Goal: Find specific page/section: Find specific page/section

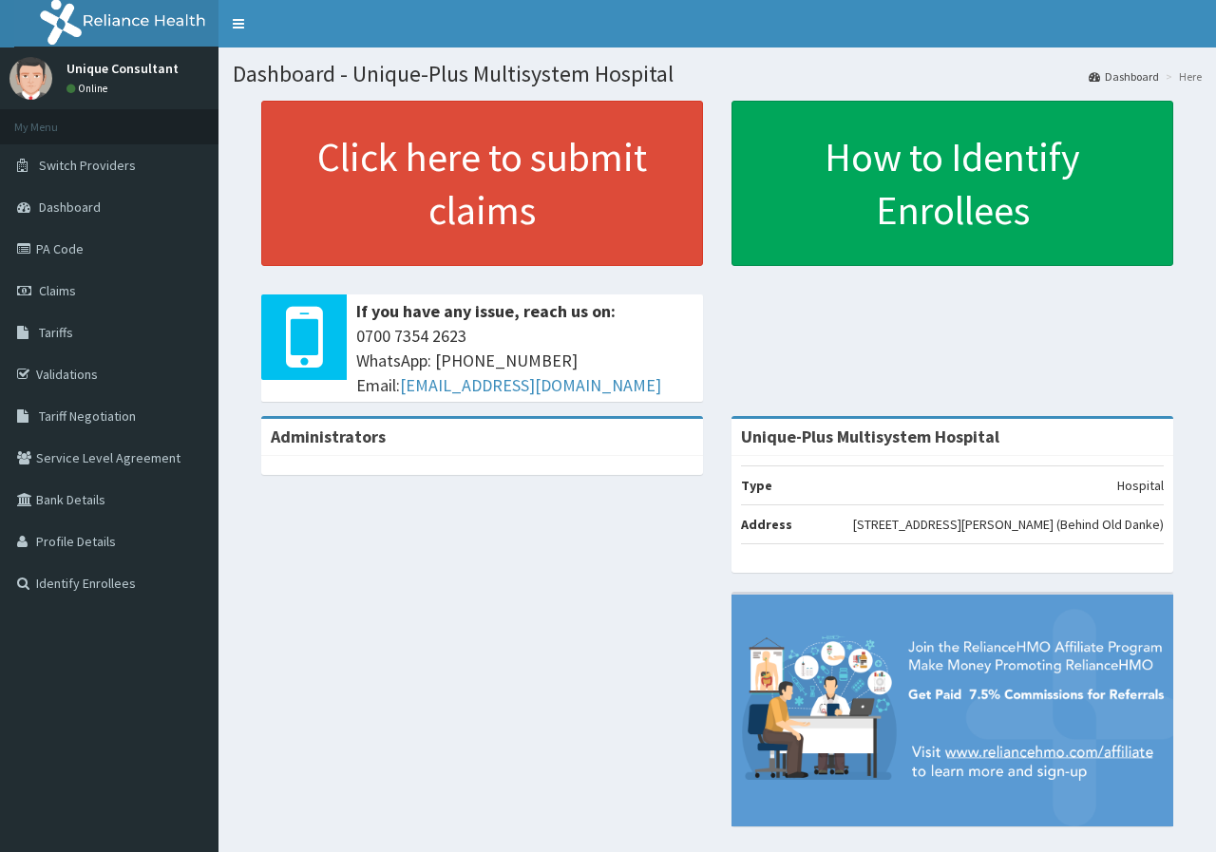
click at [63, 331] on span "Tariffs" at bounding box center [56, 332] width 34 height 17
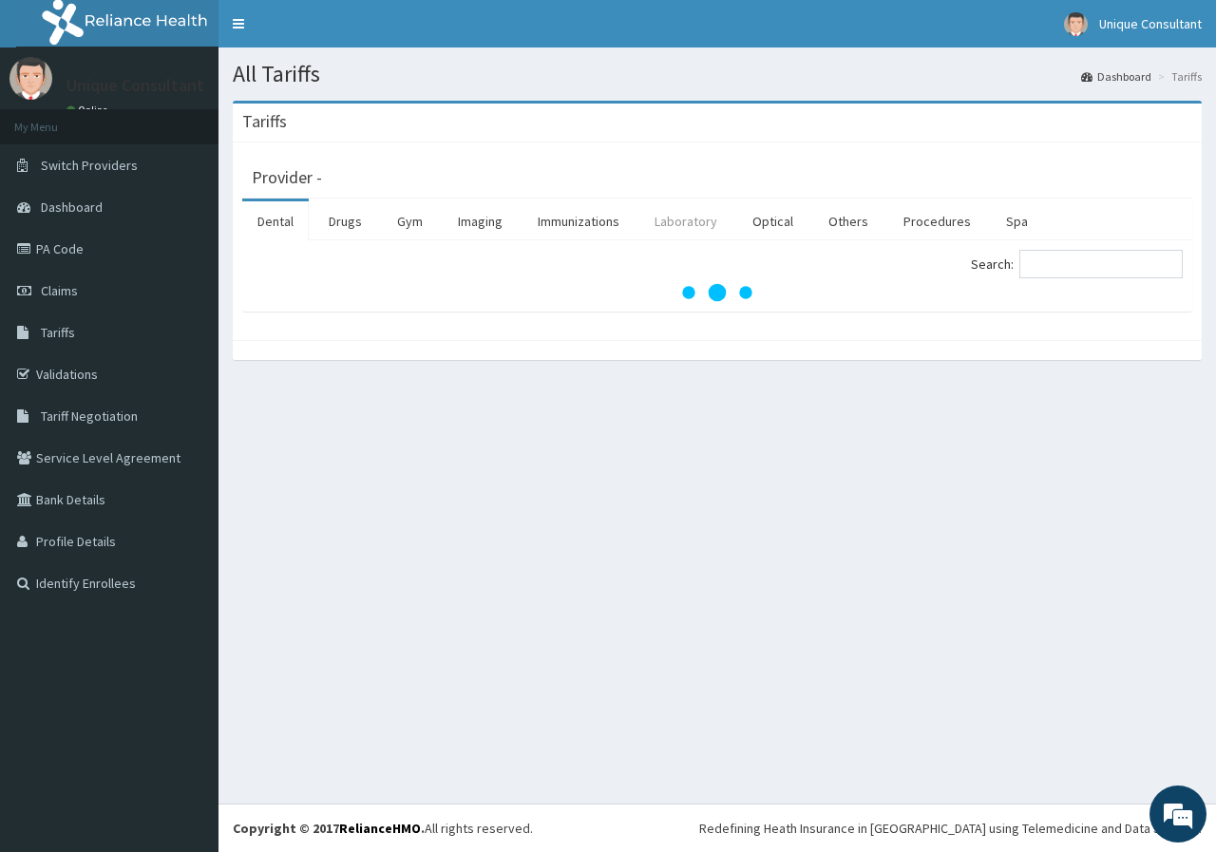
click at [706, 217] on link "Laboratory" at bounding box center [685, 221] width 93 height 40
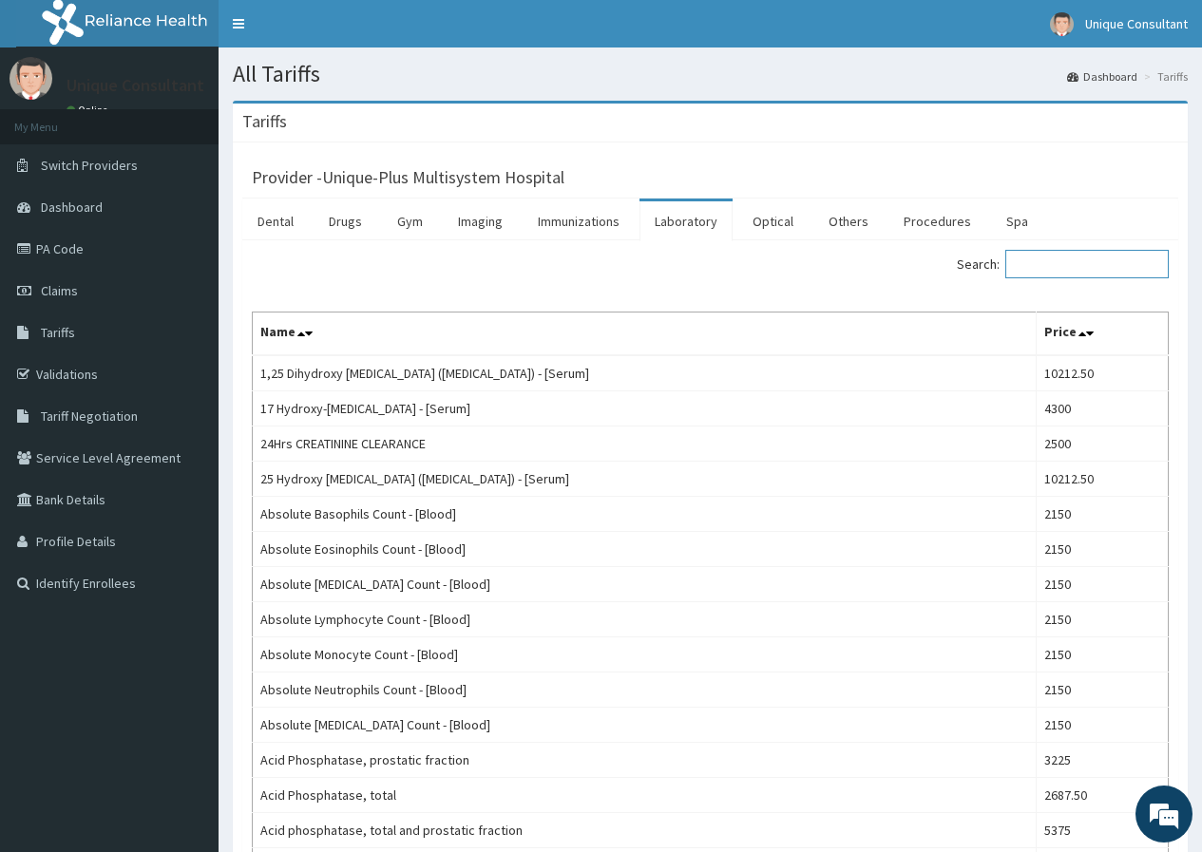
click at [1058, 265] on input "Search:" at bounding box center [1086, 264] width 163 height 29
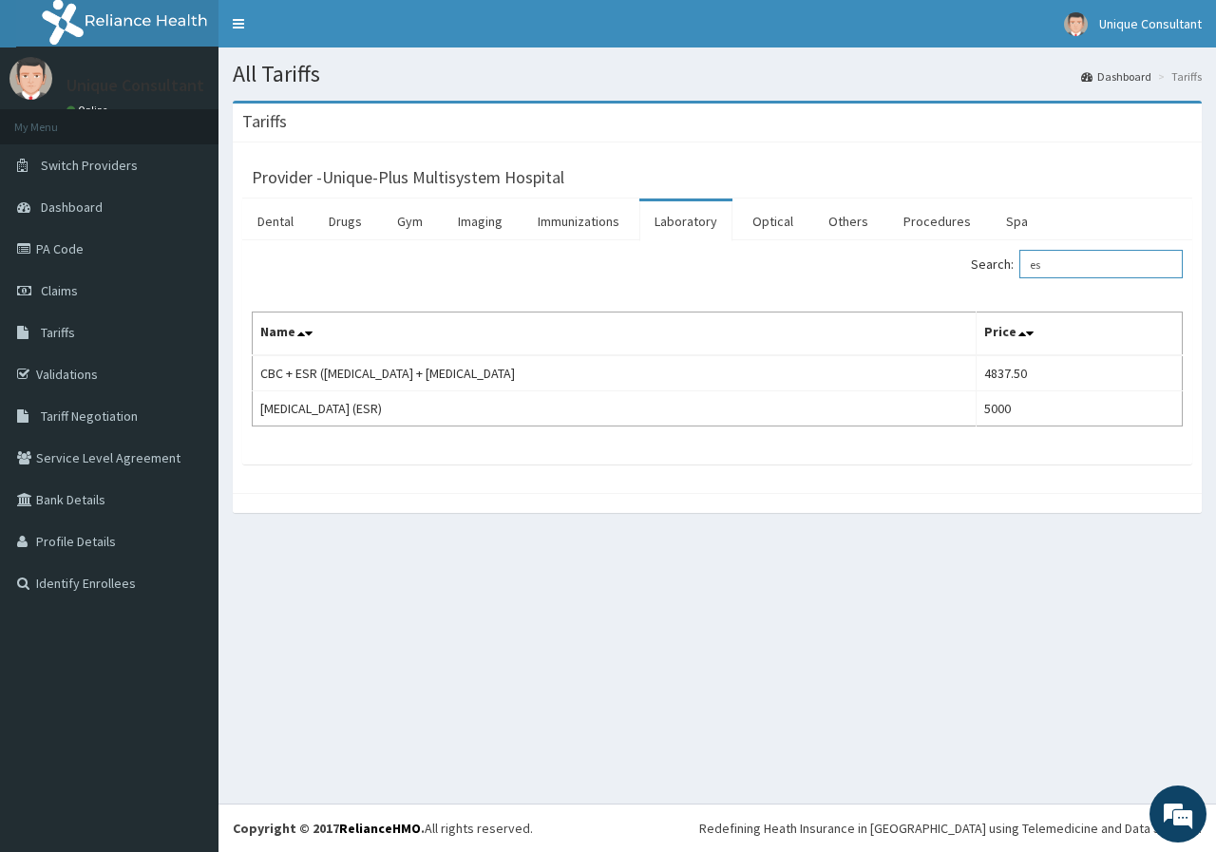
type input "e"
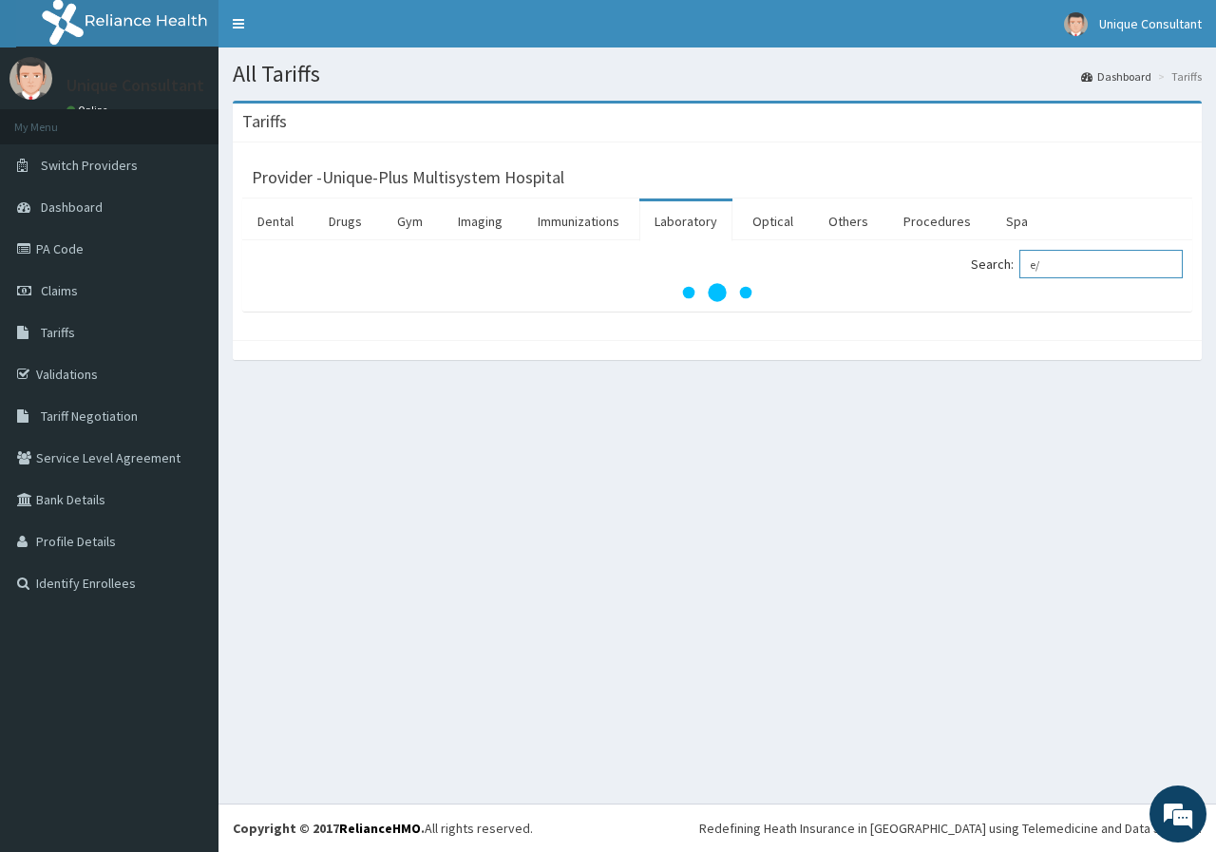
type input "e"
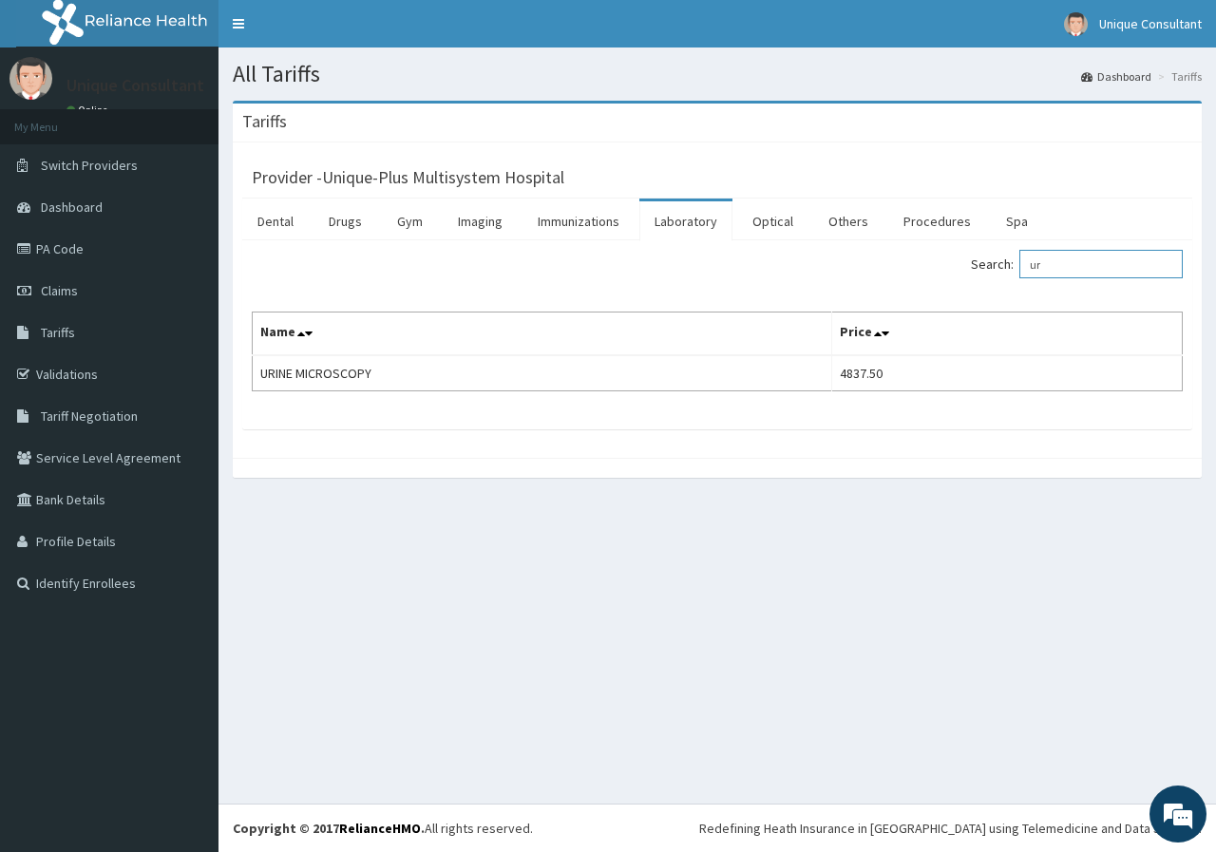
type input "u"
type input "l"
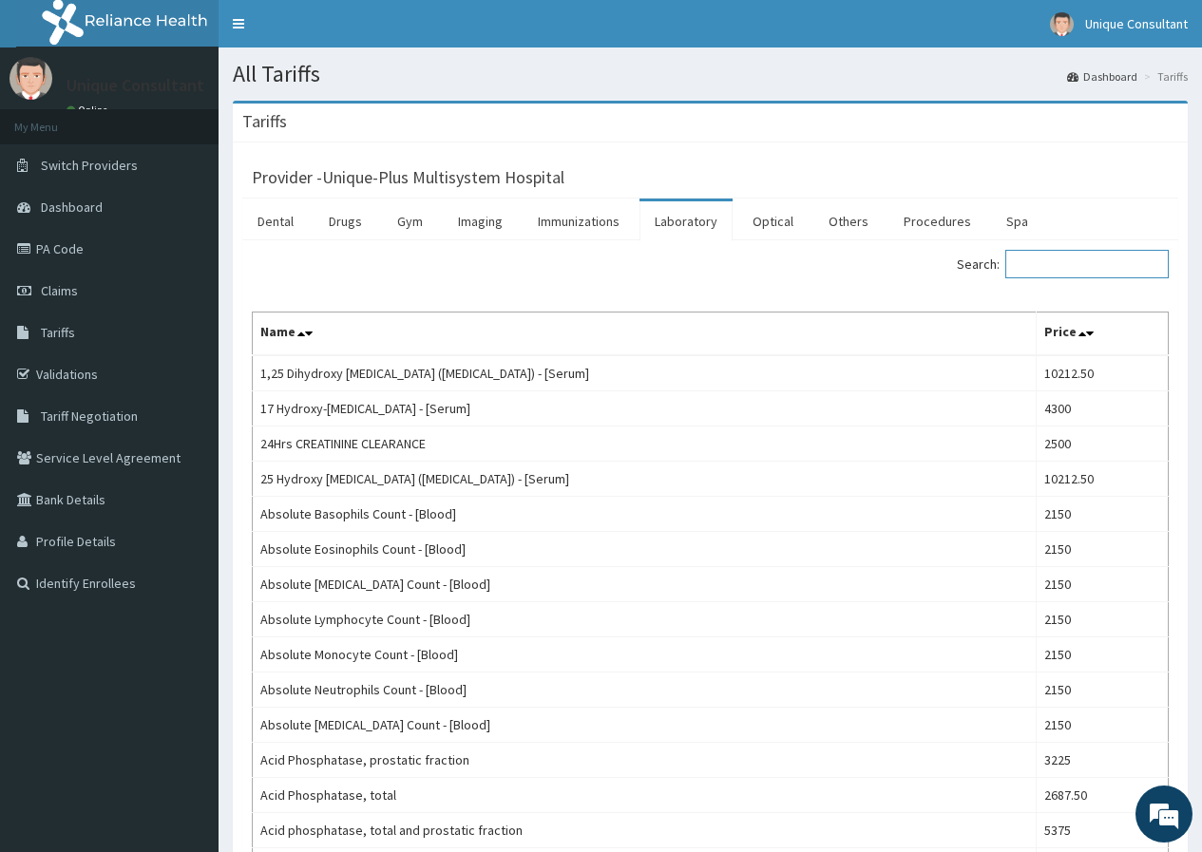
click at [1054, 258] on input "Search:" at bounding box center [1086, 264] width 163 height 29
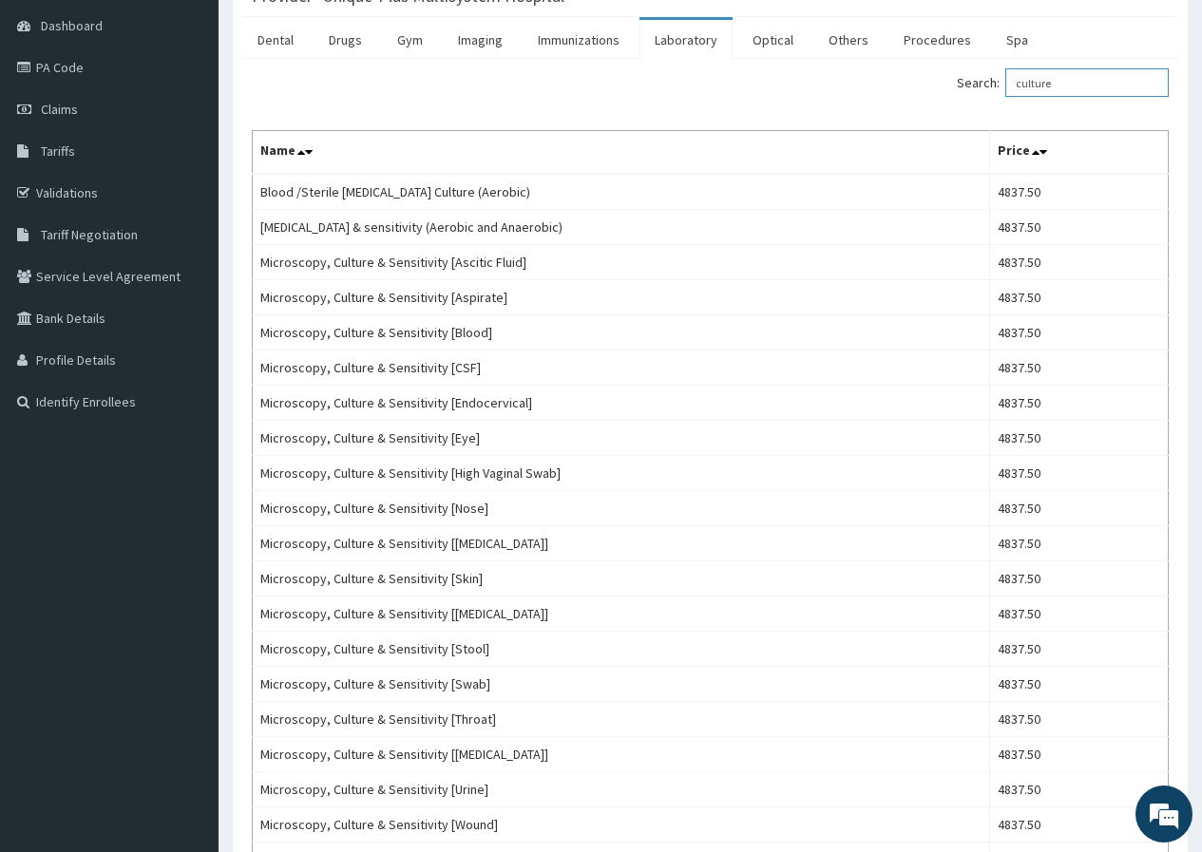
scroll to position [174, 0]
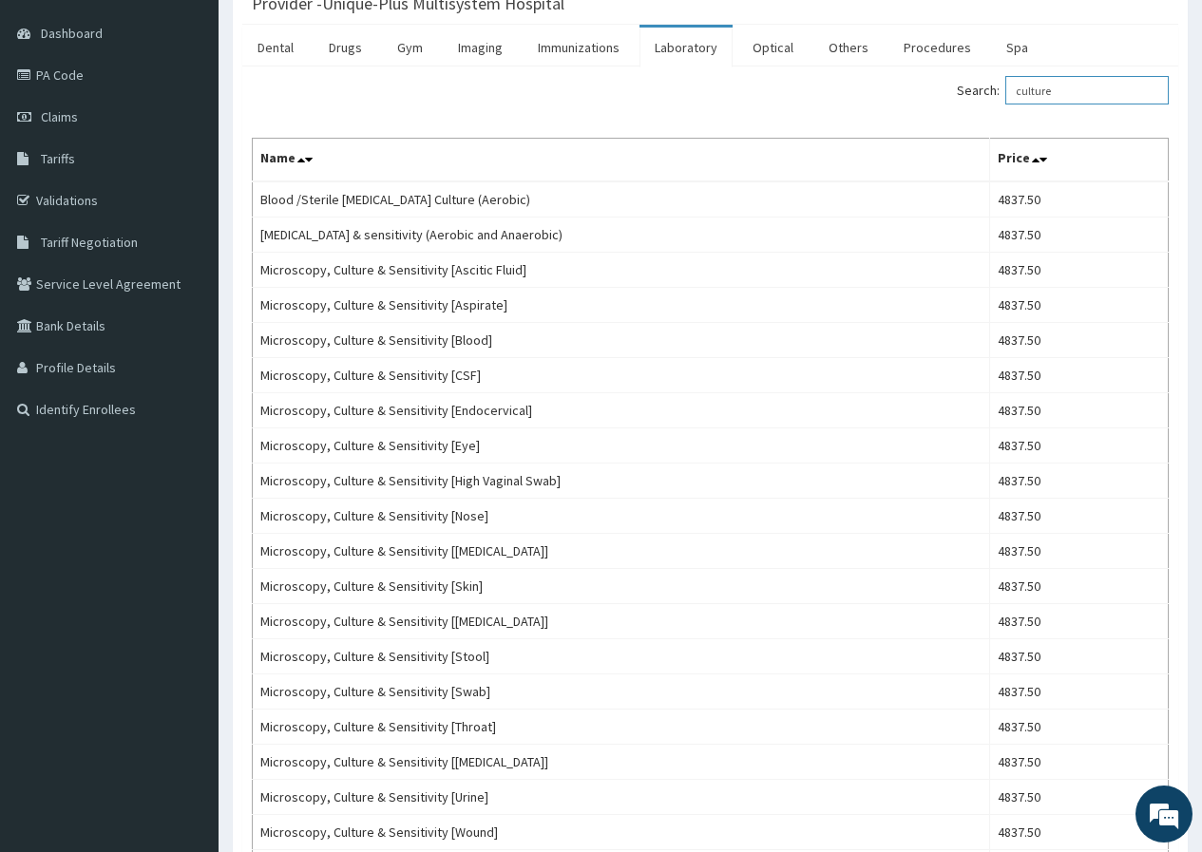
type input "culture"
